Goal: Task Accomplishment & Management: Use online tool/utility

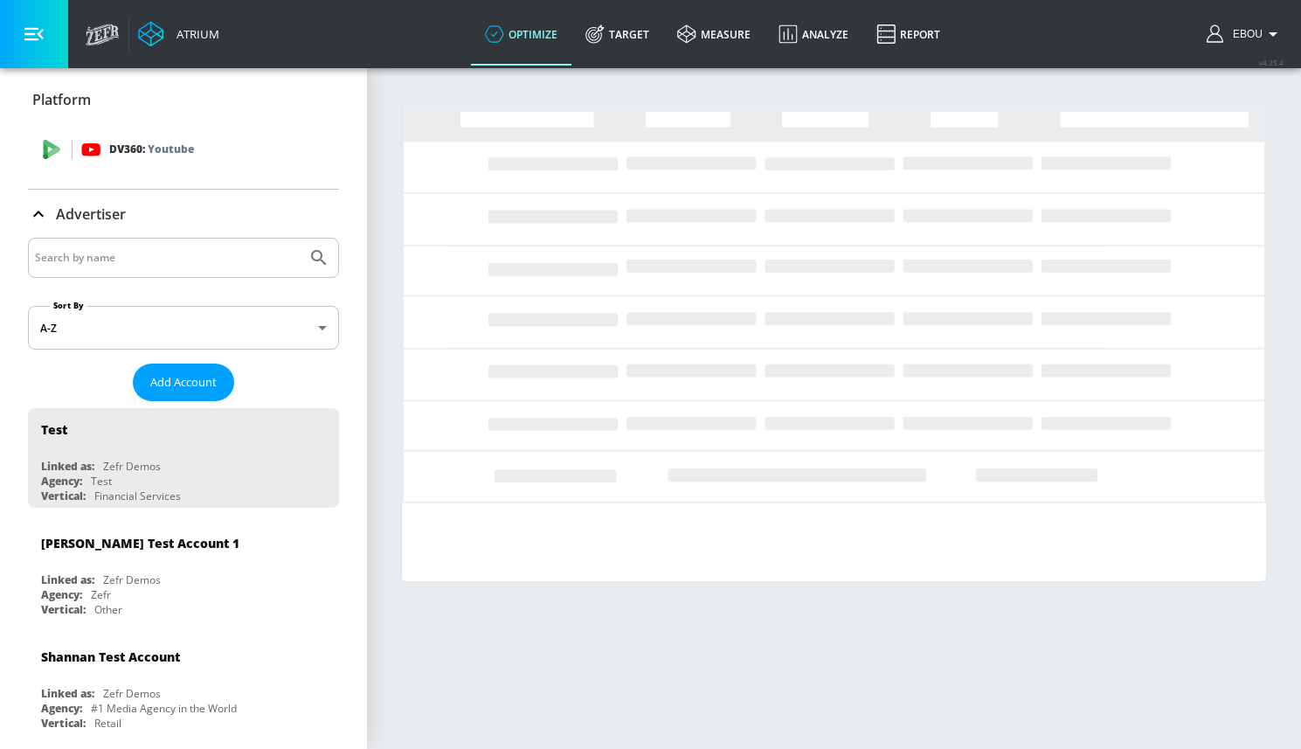
click at [206, 128] on div "DV360: Youtube" at bounding box center [183, 149] width 311 height 52
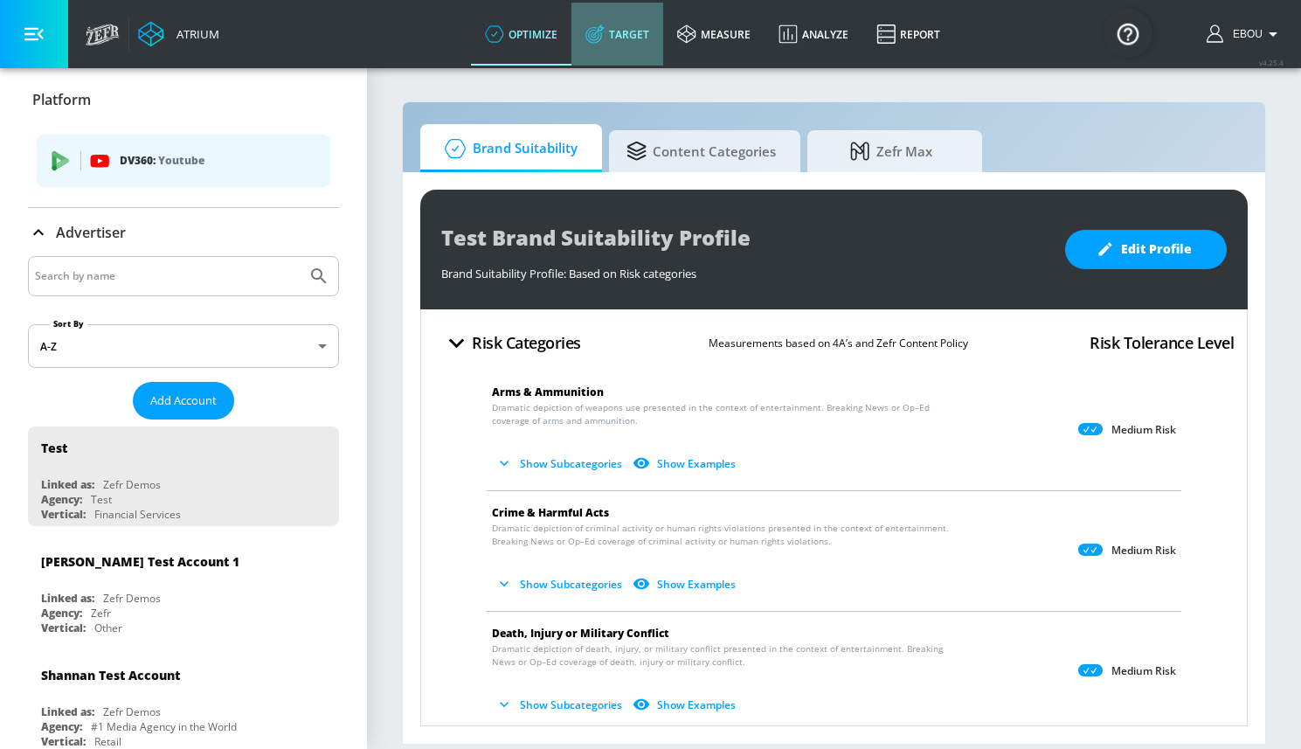
click at [641, 20] on link "Target" at bounding box center [617, 34] width 92 height 63
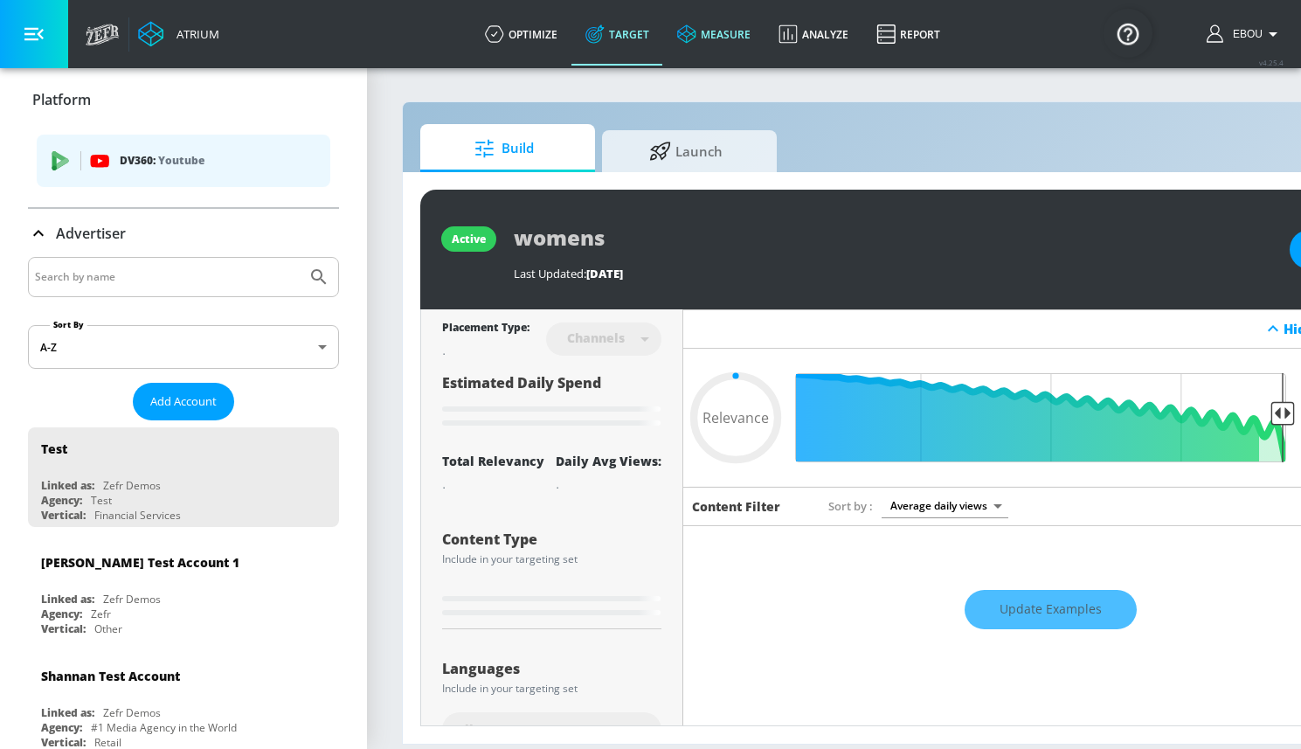
click at [714, 38] on link "measure" at bounding box center [713, 34] width 101 height 63
type input "0.6"
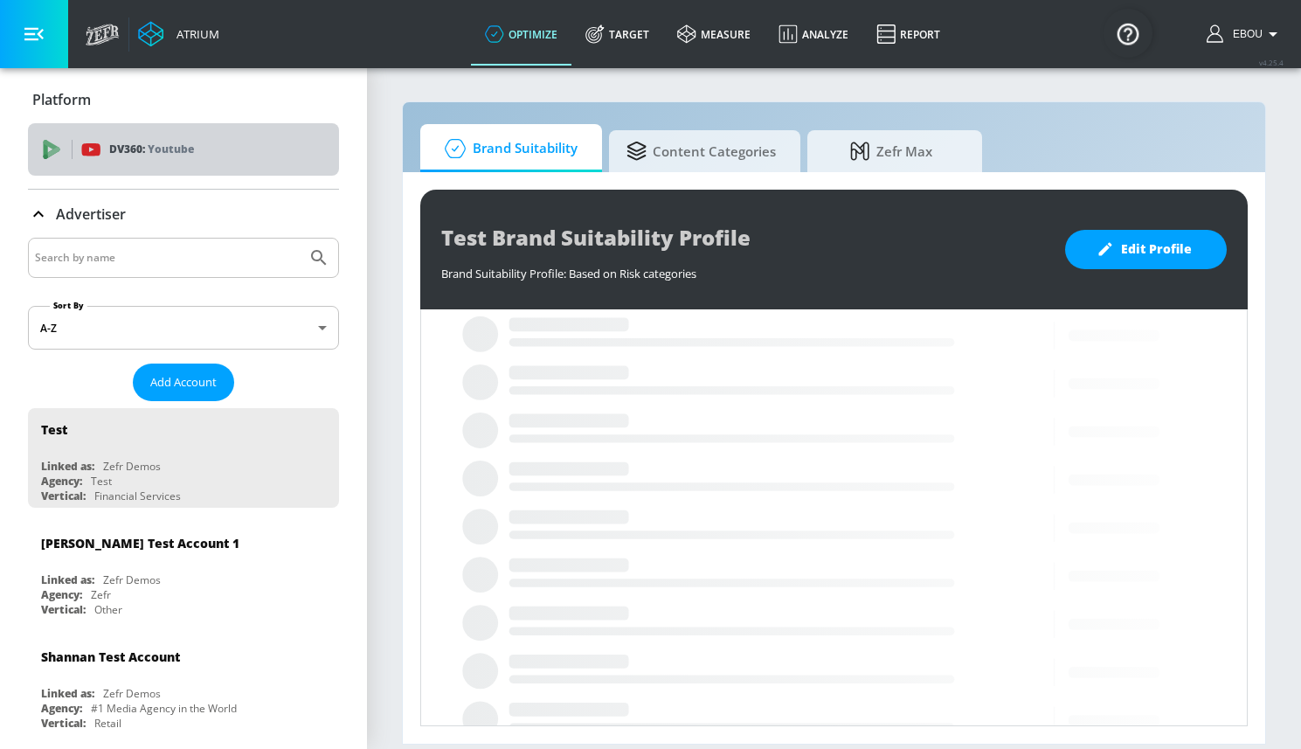
click at [93, 155] on icon at bounding box center [90, 149] width 19 height 19
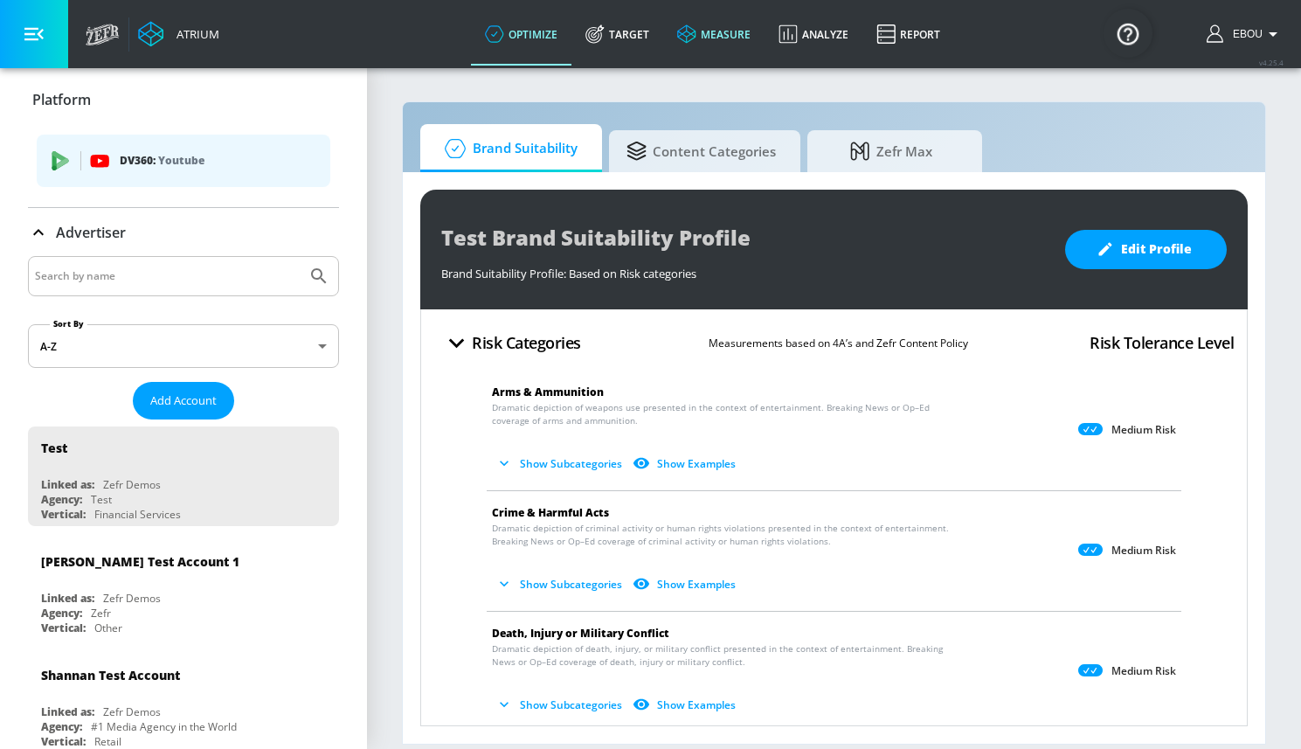
click at [689, 40] on icon at bounding box center [687, 33] width 18 height 18
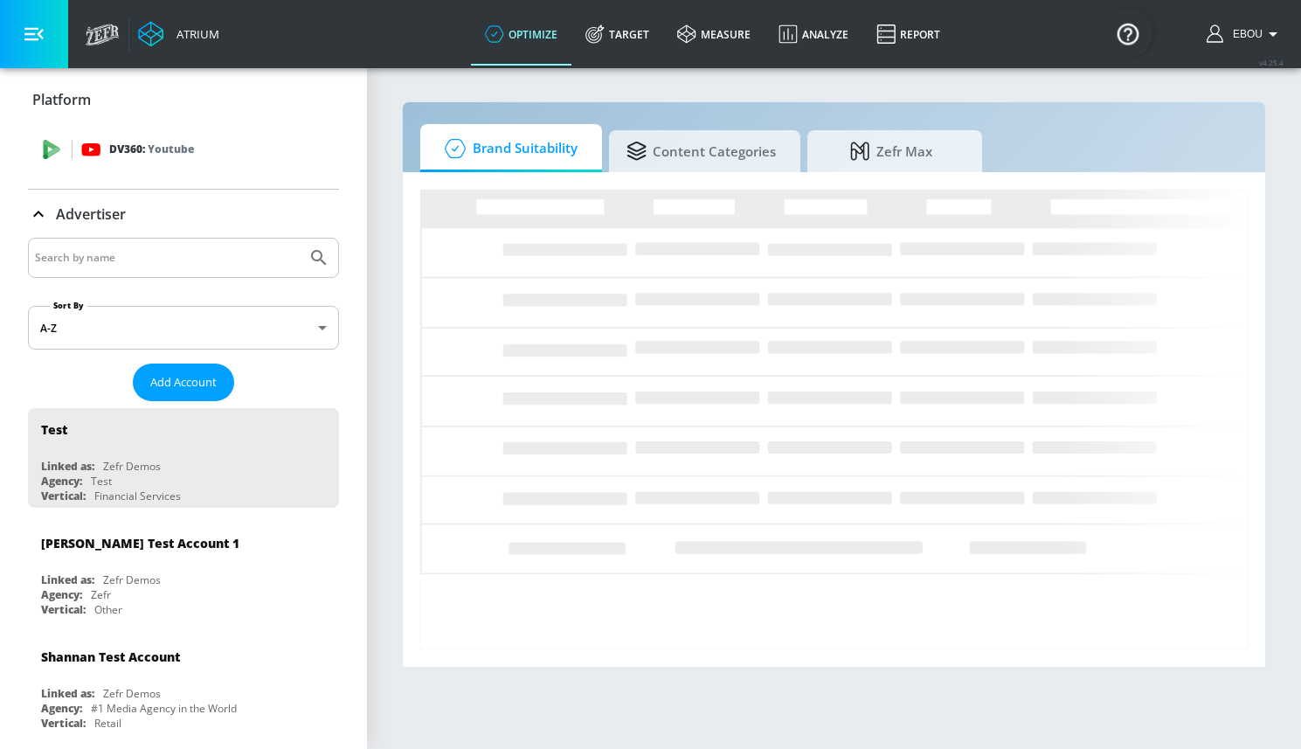
click at [178, 140] on p "Youtube" at bounding box center [171, 149] width 46 height 18
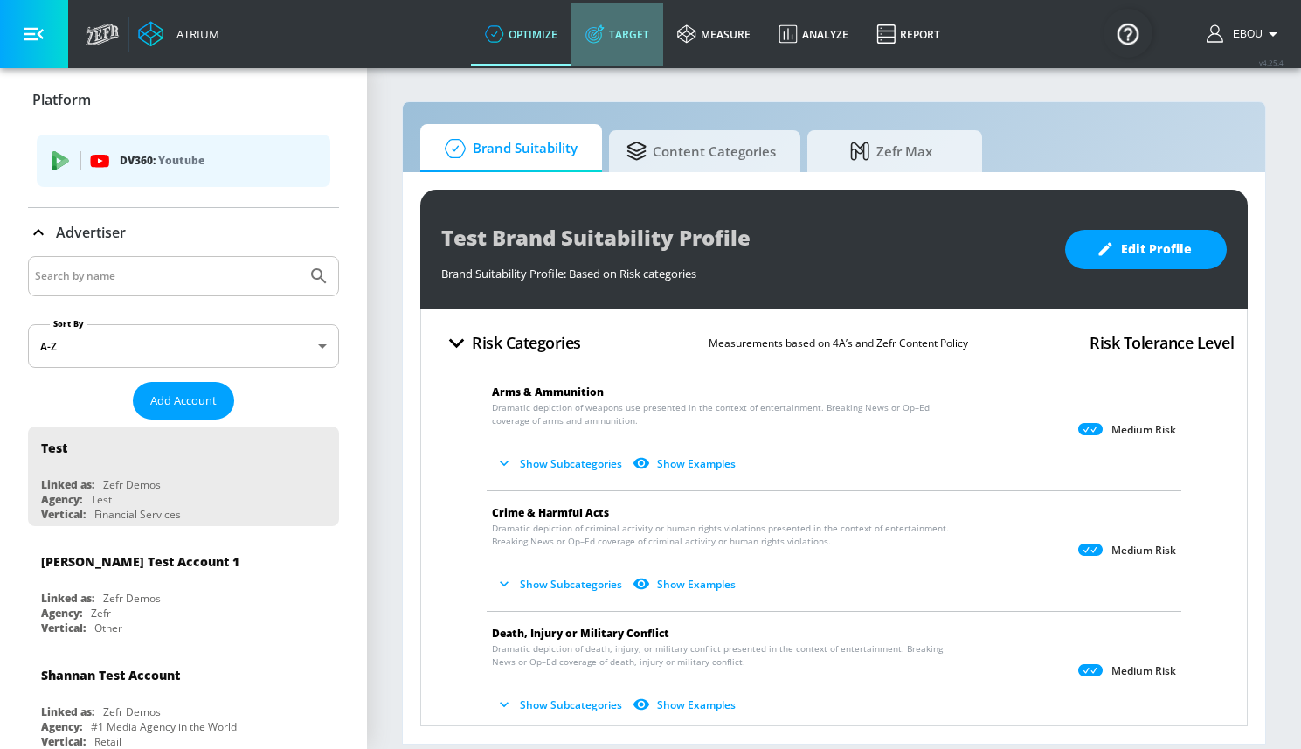
click at [640, 47] on link "Target" at bounding box center [617, 34] width 92 height 63
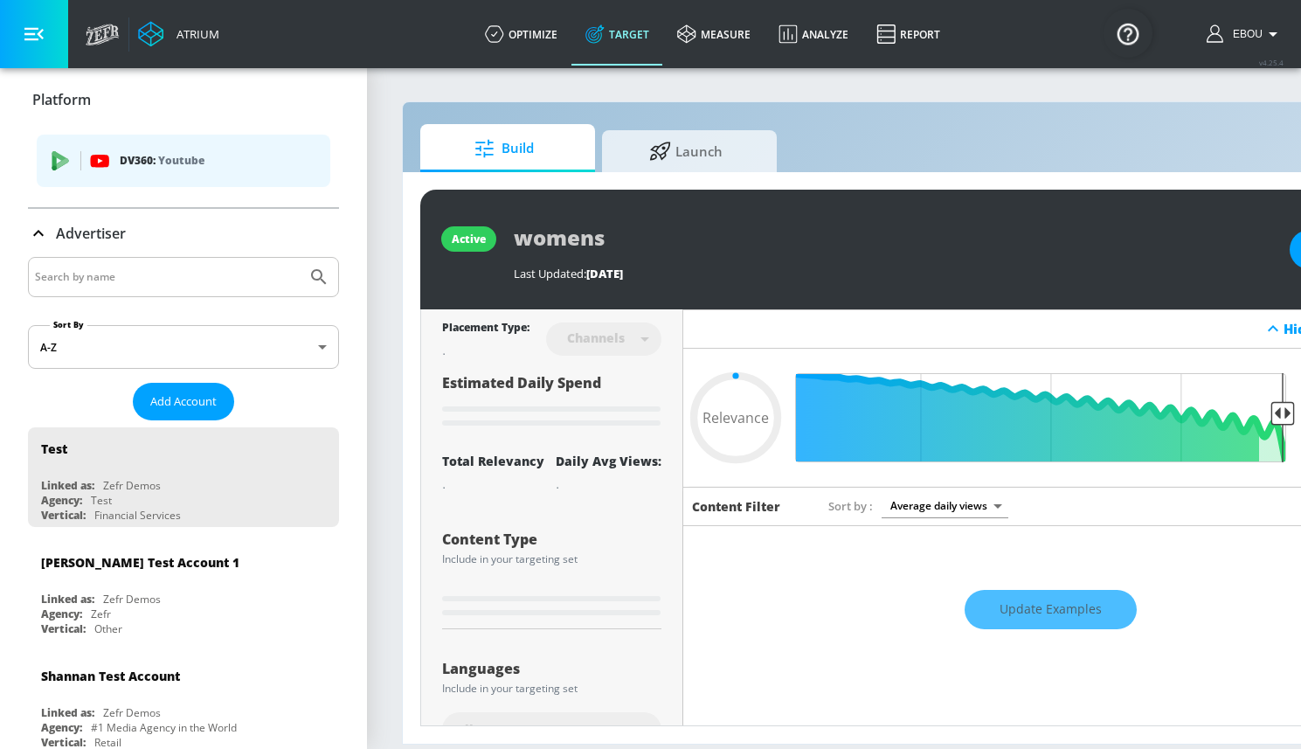
type input "0.6"
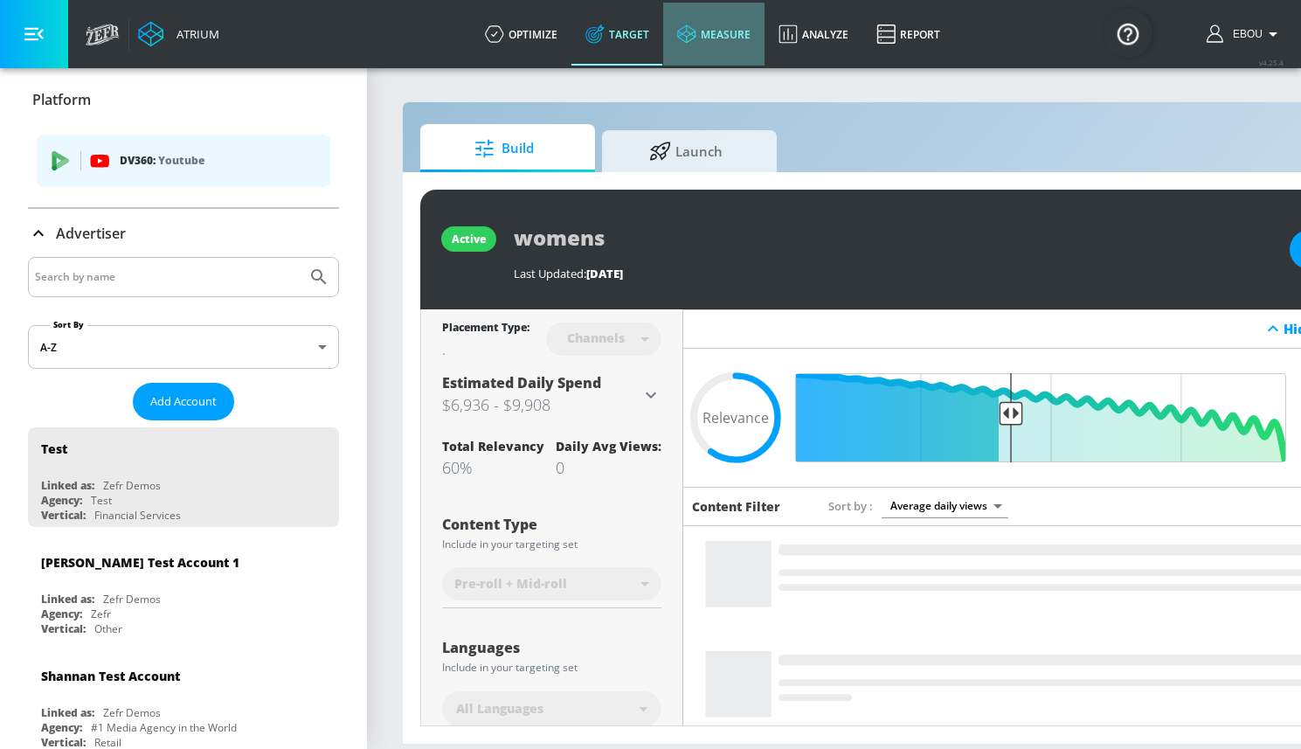
click at [714, 33] on link "measure" at bounding box center [713, 34] width 101 height 63
